Goal: Navigation & Orientation: Find specific page/section

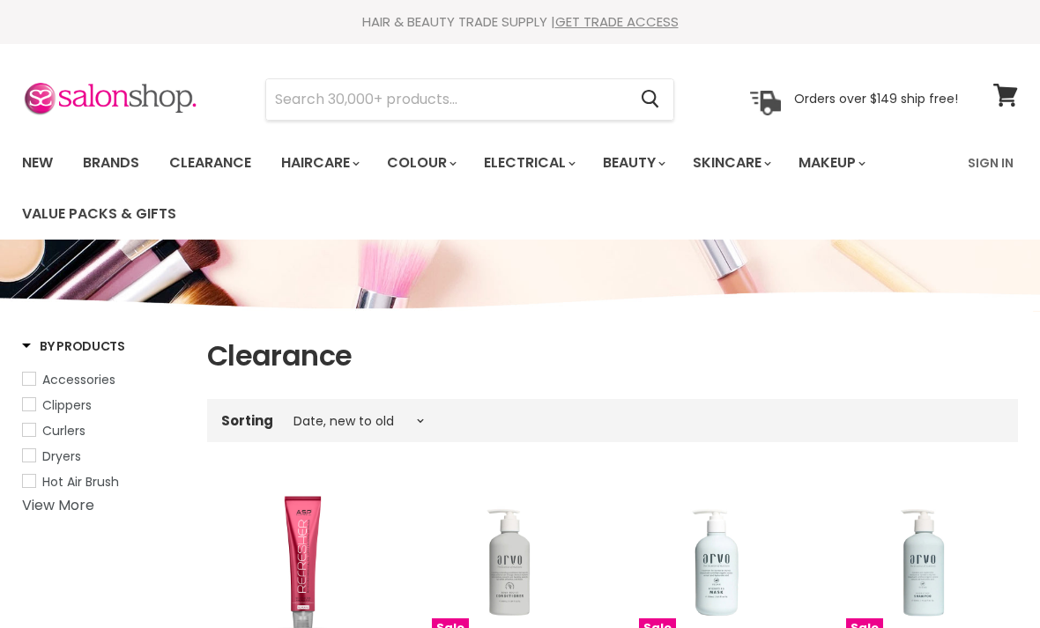
select select "created-descending"
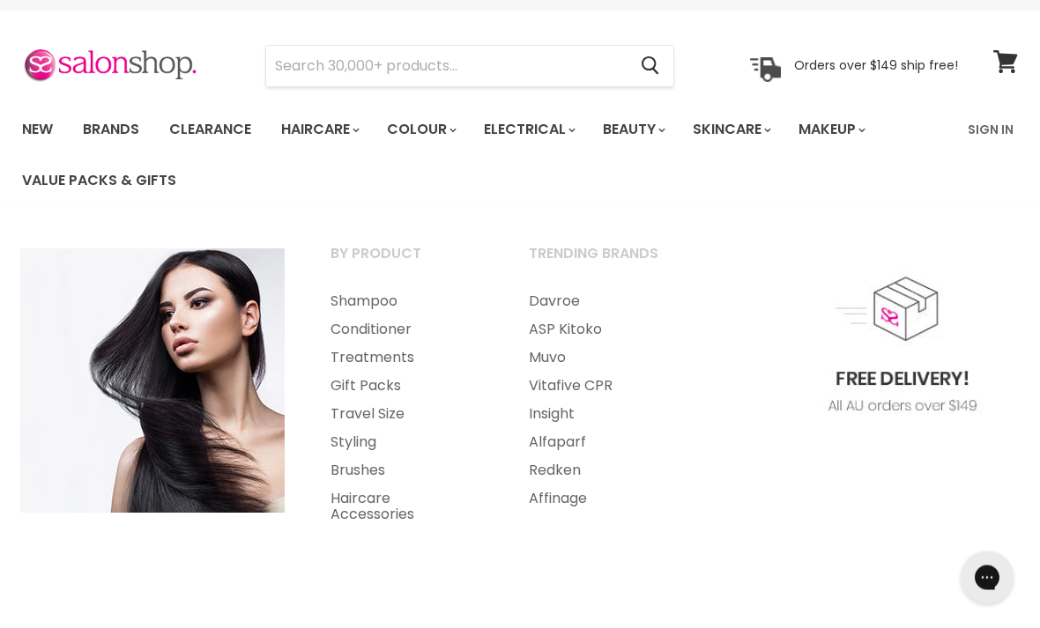
scroll to position [27, 0]
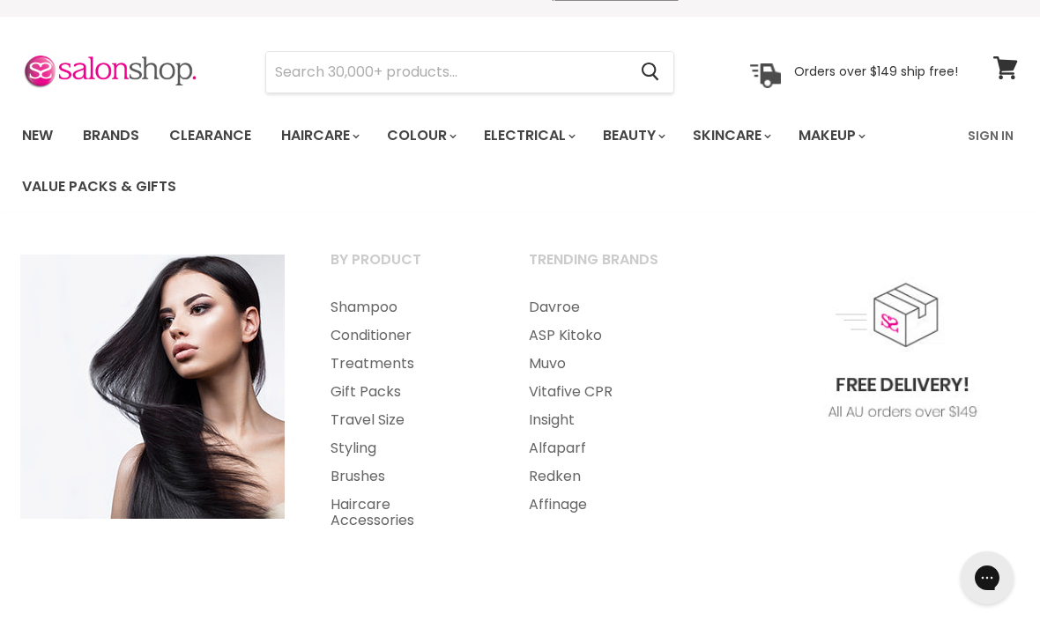
click at [336, 450] on link "Styling" at bounding box center [405, 448] width 195 height 28
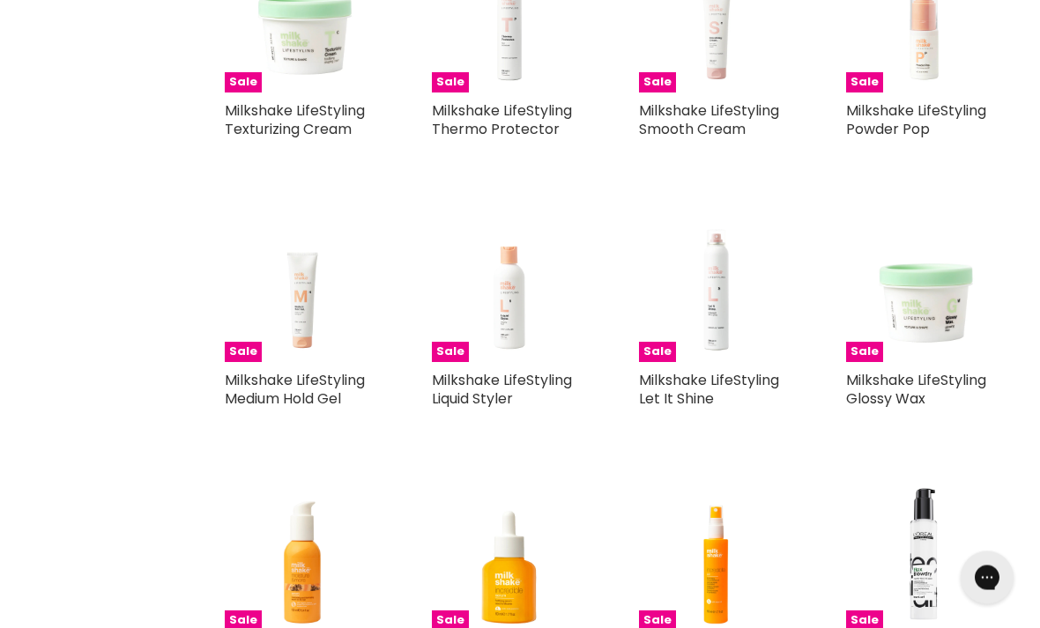
scroll to position [1370, 0]
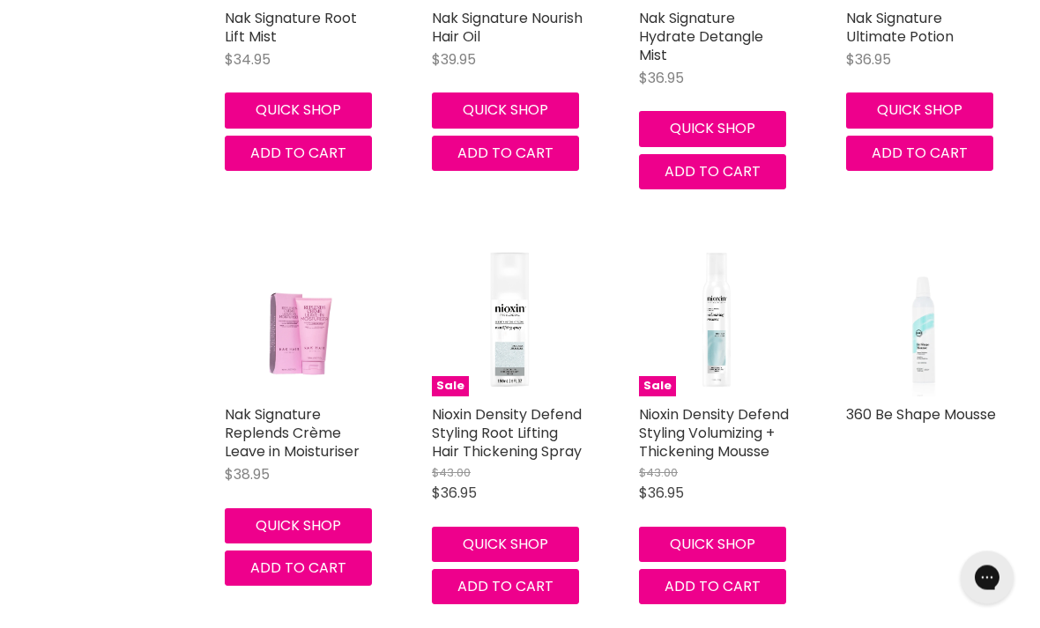
scroll to position [7183, 0]
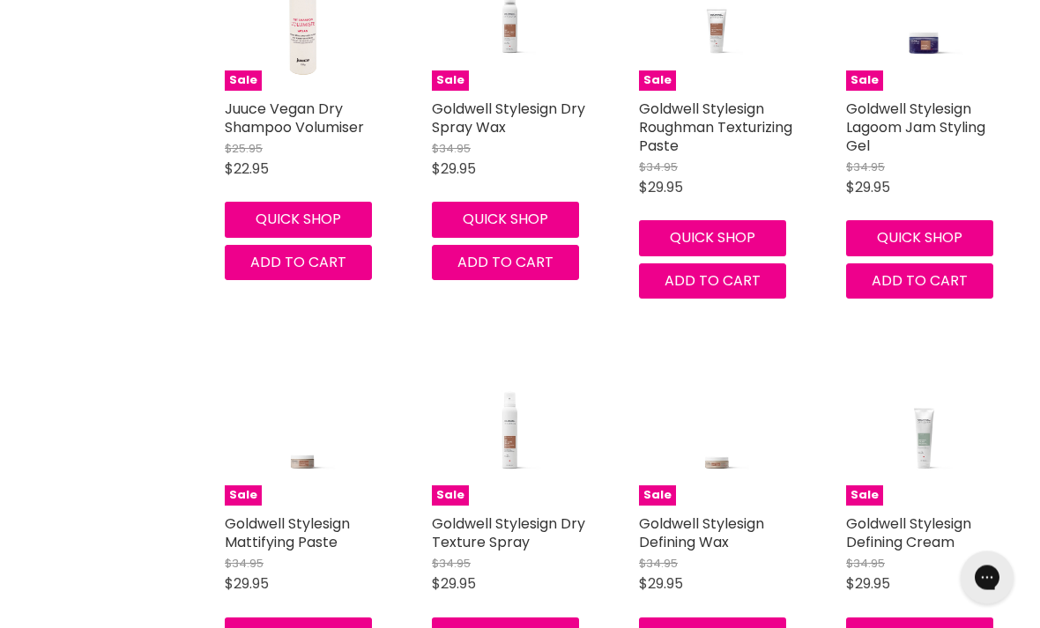
scroll to position [16278, 0]
